Goal: Check status: Check status

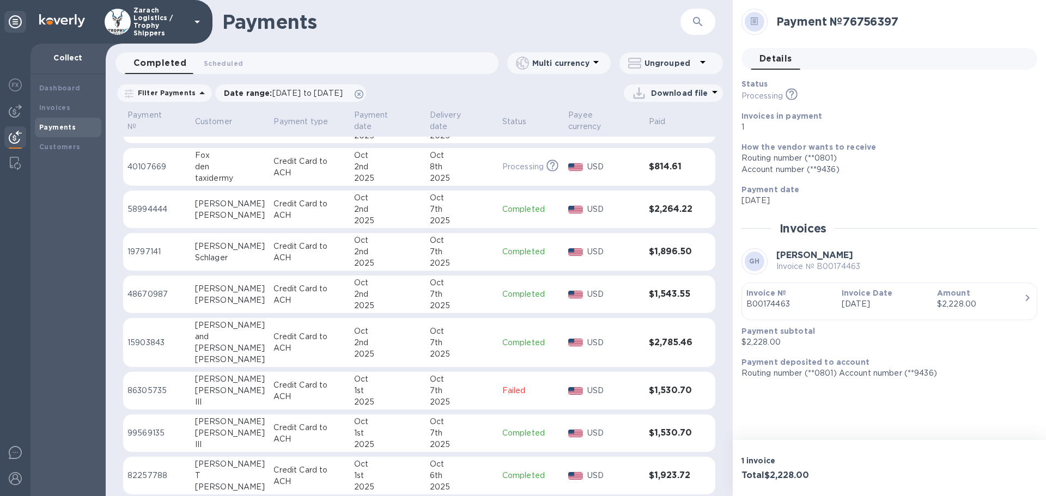
scroll to position [381, 0]
click at [148, 205] on p "58994444" at bounding box center [156, 210] width 59 height 11
click at [149, 338] on p "15903843" at bounding box center [156, 343] width 59 height 11
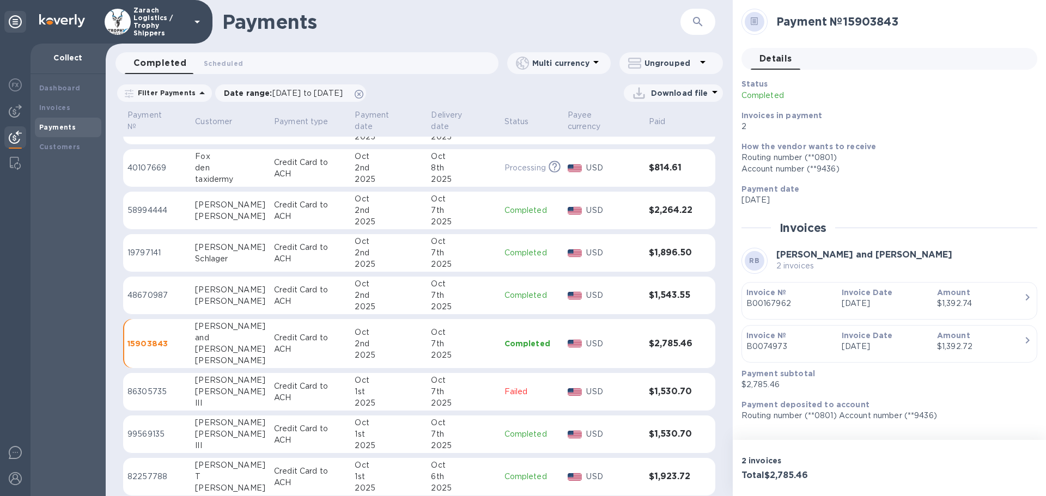
click at [141, 247] on p "19797141" at bounding box center [156, 252] width 59 height 11
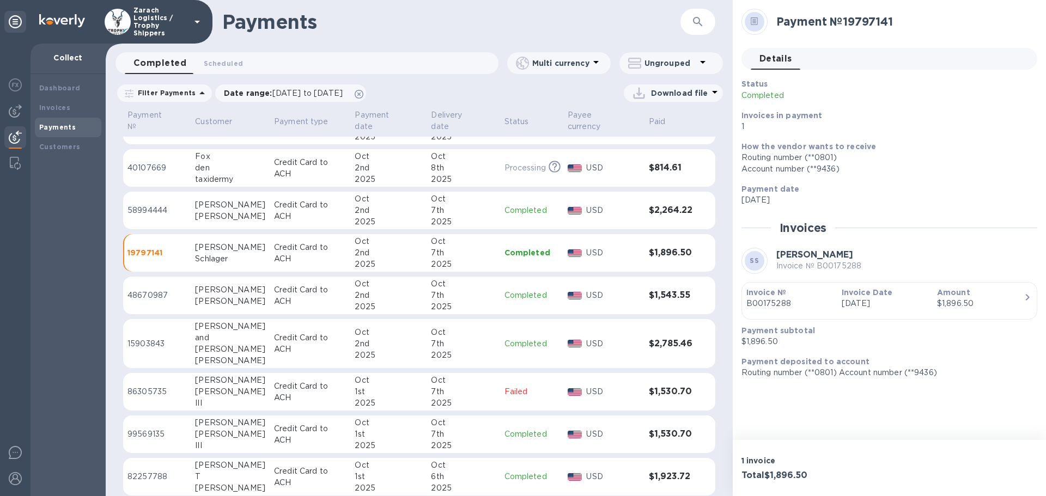
click at [150, 290] on p "48670987" at bounding box center [156, 295] width 59 height 11
click at [151, 386] on p "86305735" at bounding box center [156, 391] width 59 height 11
click at [153, 429] on p "99569135" at bounding box center [156, 434] width 59 height 11
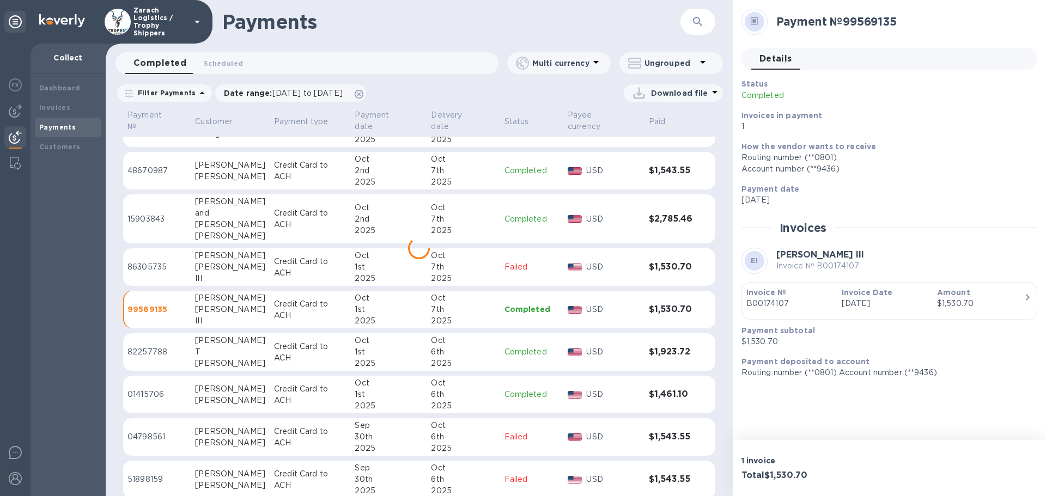
scroll to position [509, 0]
